Goal: Information Seeking & Learning: Find specific fact

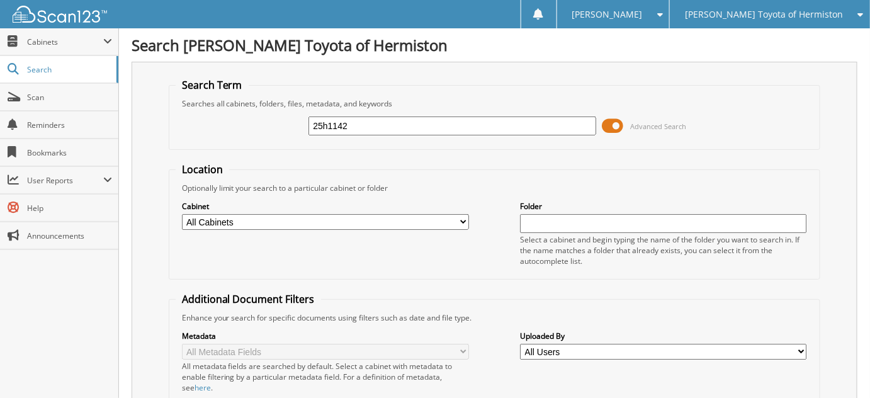
type input "25h1142"
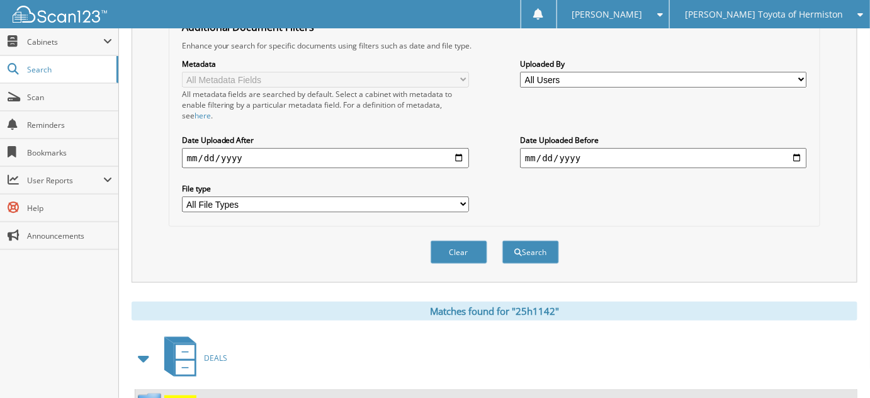
scroll to position [318, 0]
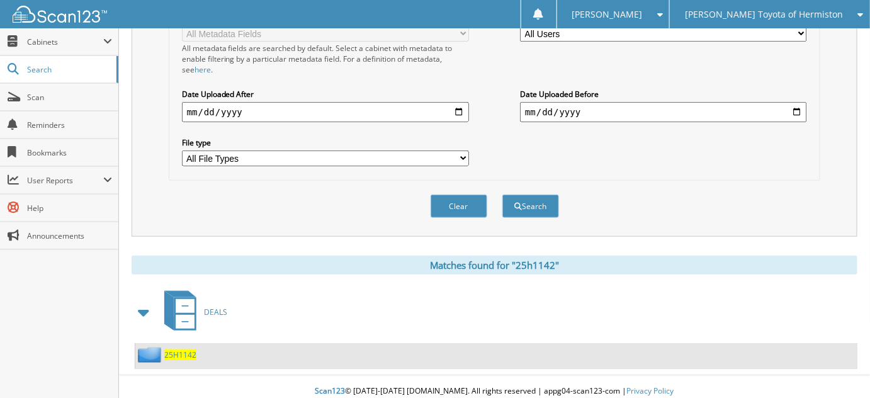
click at [175, 349] on span "25H1142" at bounding box center [180, 354] width 32 height 11
